Goal: Check status

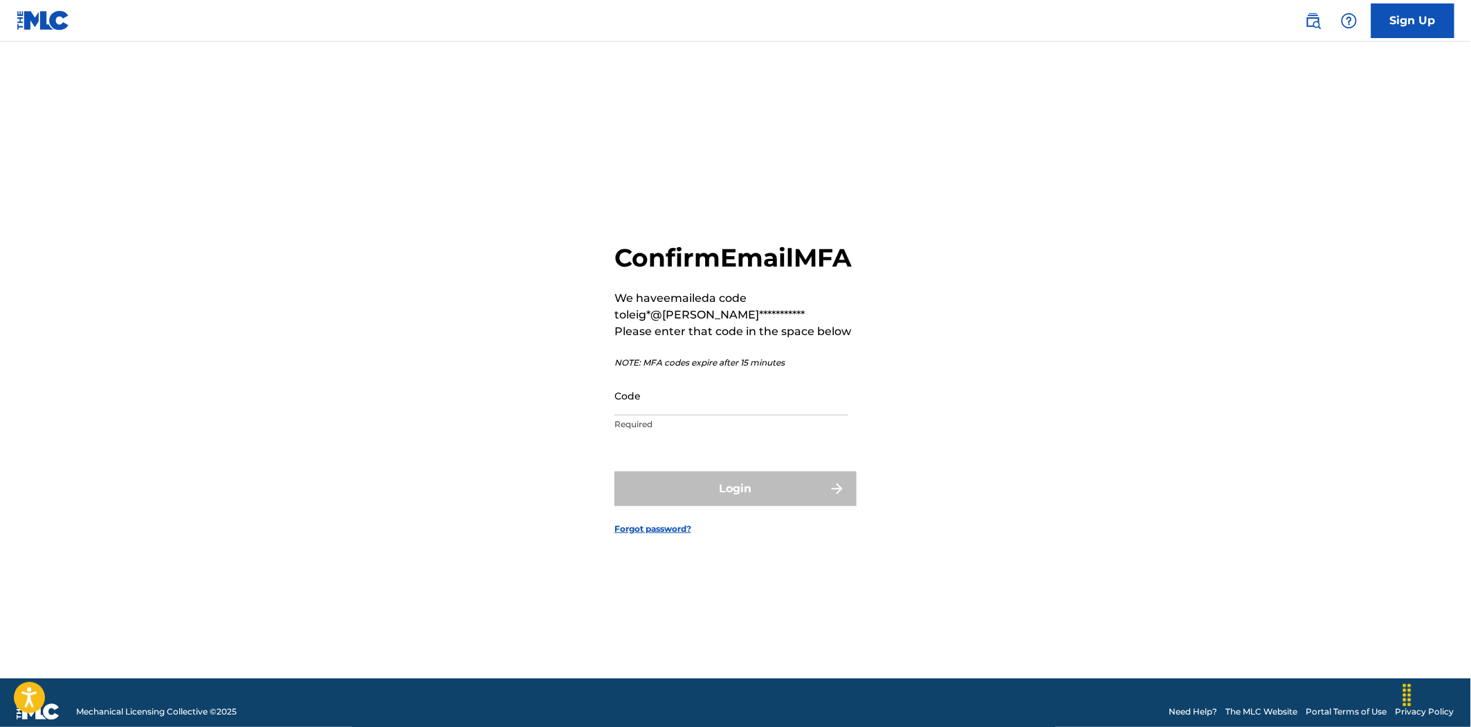
click at [655, 410] on input "Code" at bounding box center [731, 395] width 234 height 39
paste input "545720"
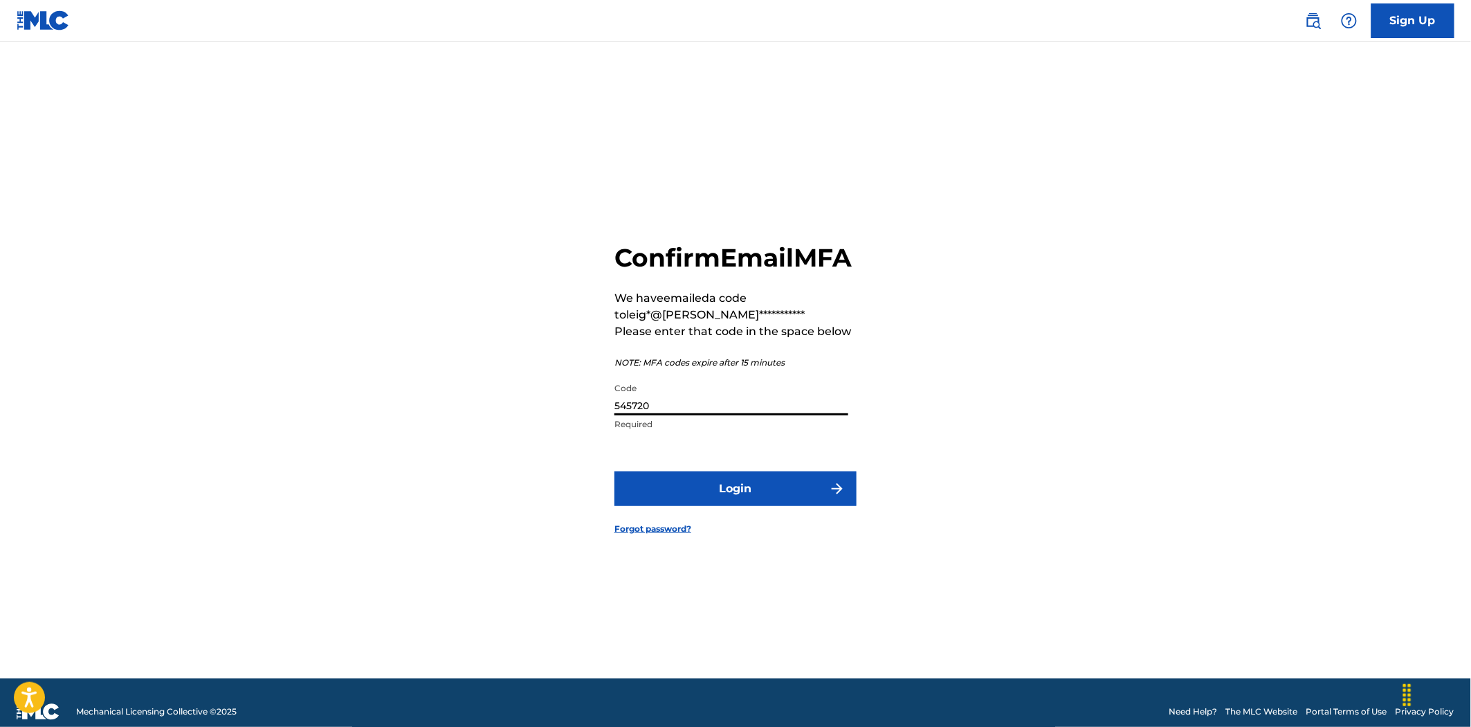
type input "545720"
click at [715, 505] on button "Login" at bounding box center [735, 488] width 242 height 35
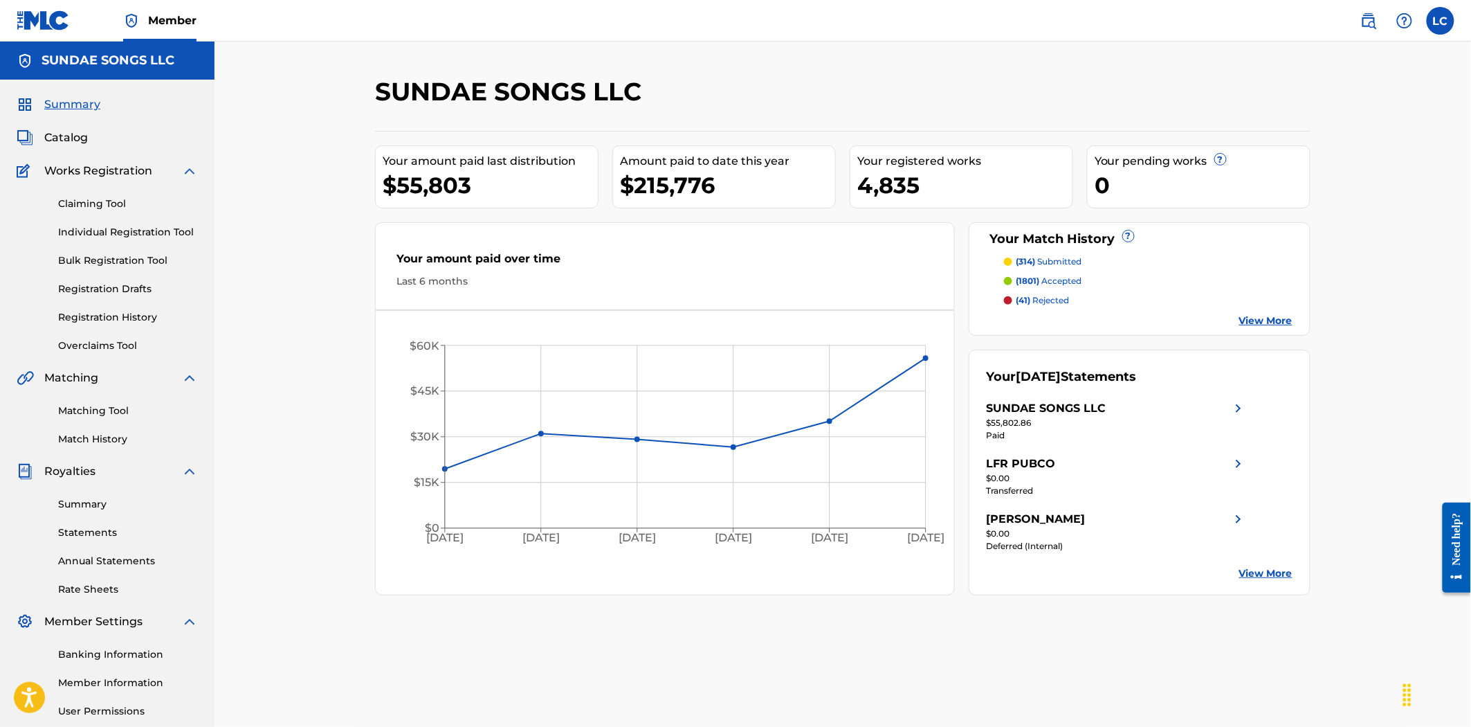
click at [1264, 576] on link "View More" at bounding box center [1265, 573] width 53 height 15
